Goal: Transaction & Acquisition: Subscribe to service/newsletter

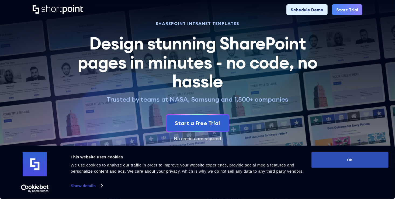
click at [345, 161] on button "OK" at bounding box center [350, 161] width 77 height 16
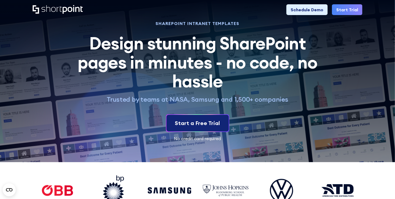
click at [213, 123] on div "Start a Free Trial" at bounding box center [197, 123] width 45 height 8
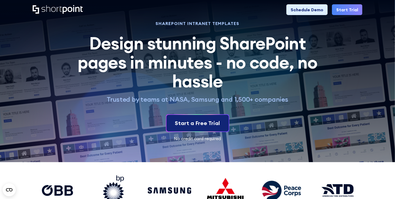
click at [213, 123] on div "Start a Free Trial" at bounding box center [197, 123] width 45 height 8
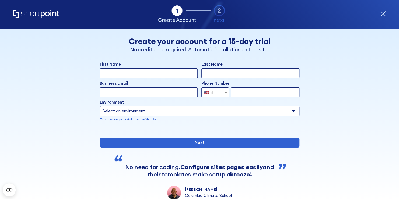
click at [128, 73] on input "First Name" at bounding box center [149, 73] width 98 height 10
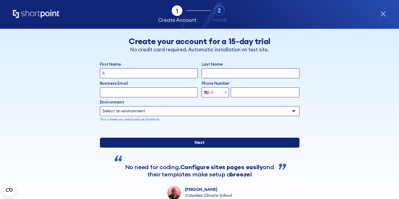
type input "h"
